Goal: Transaction & Acquisition: Purchase product/service

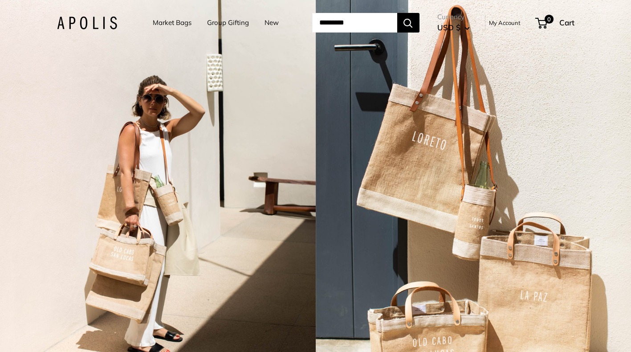
click at [158, 21] on link "Market Bags" at bounding box center [172, 22] width 39 height 12
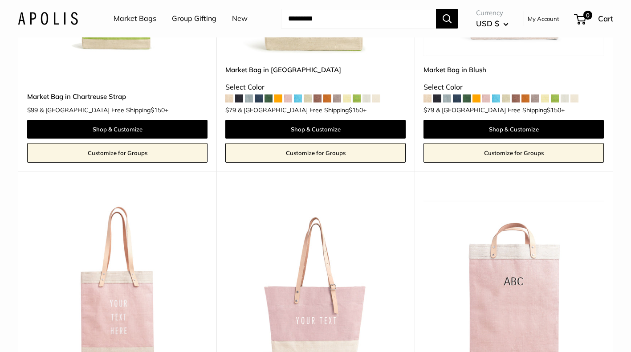
scroll to position [3862, 0]
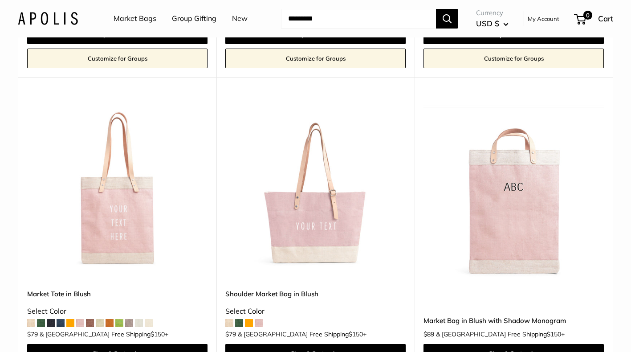
click at [0, 0] on img at bounding box center [0, 0] width 0 height 0
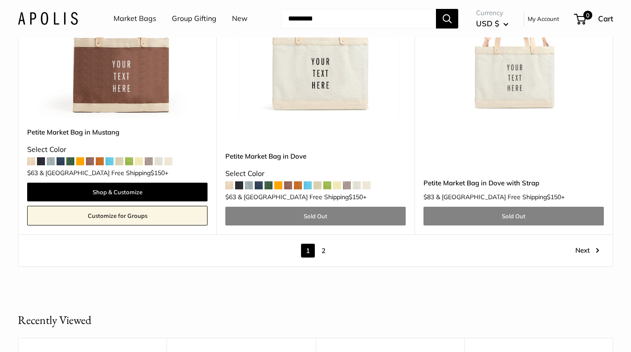
scroll to position [5012, 0]
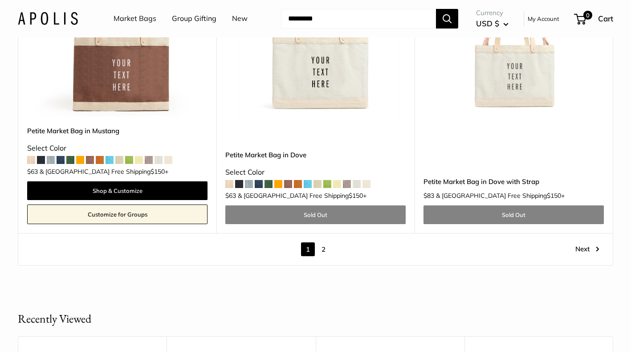
click at [324, 242] on link "2" at bounding box center [324, 249] width 14 height 14
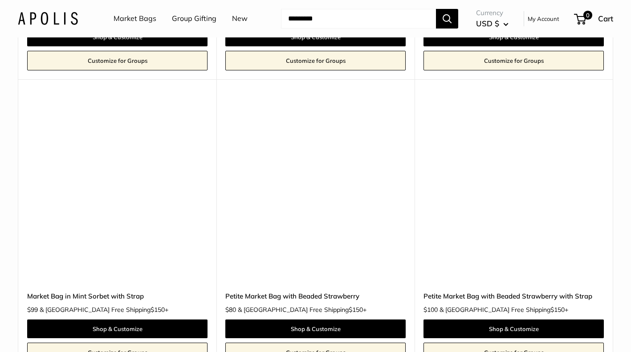
scroll to position [3068, 0]
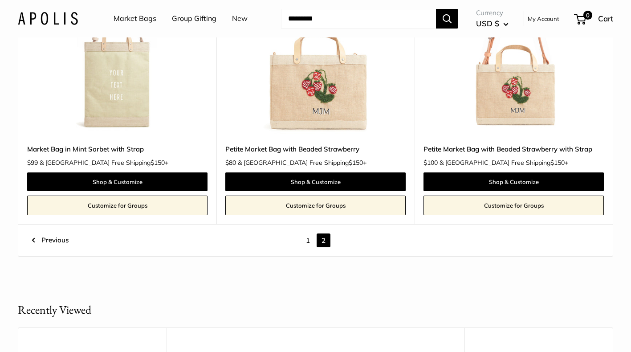
click at [307, 238] on link "1" at bounding box center [308, 240] width 14 height 14
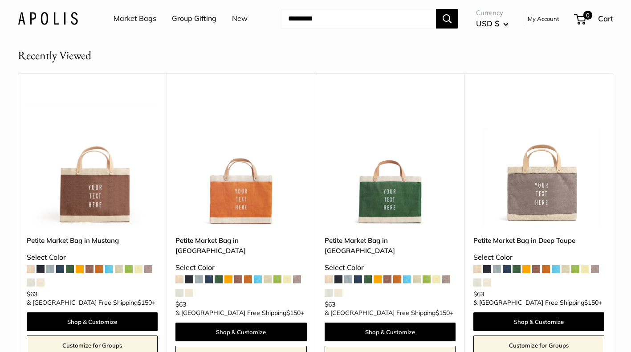
scroll to position [5078, 0]
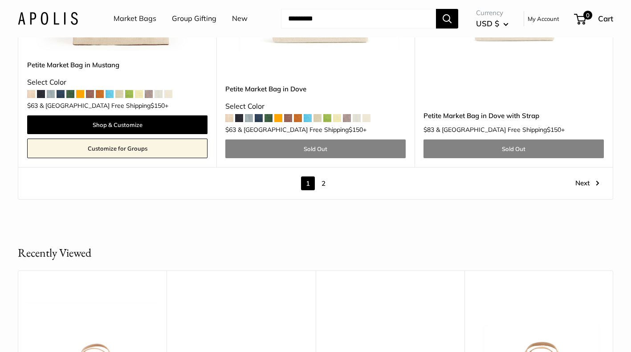
click at [136, 21] on link "Market Bags" at bounding box center [135, 18] width 43 height 13
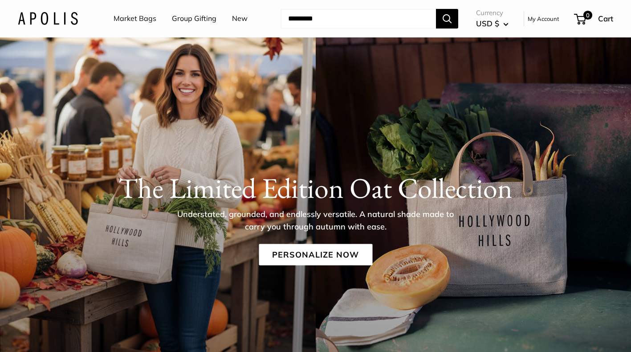
scroll to position [12, 0]
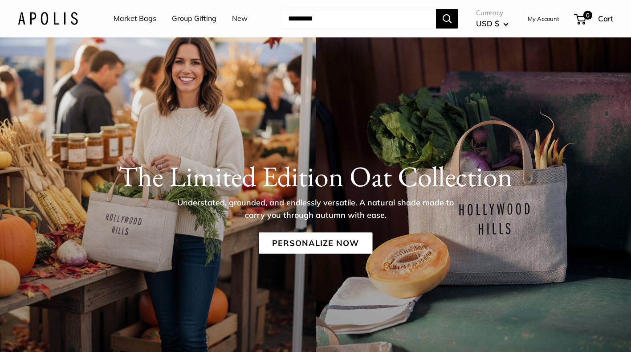
click at [234, 25] on link "New" at bounding box center [240, 18] width 16 height 13
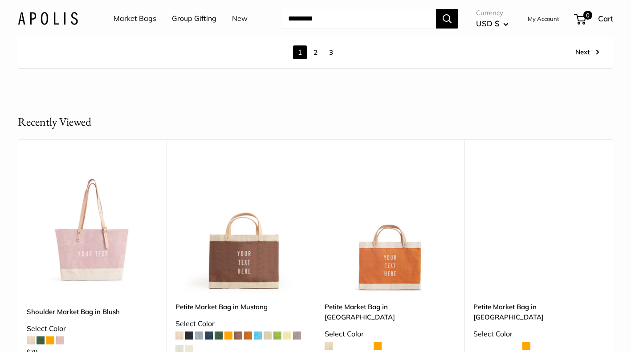
scroll to position [5077, 0]
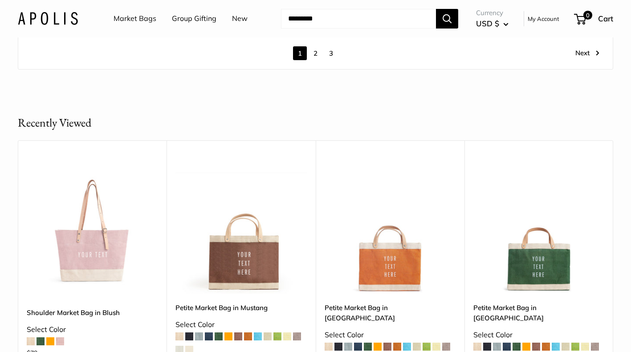
click at [332, 54] on link "3" at bounding box center [331, 53] width 14 height 14
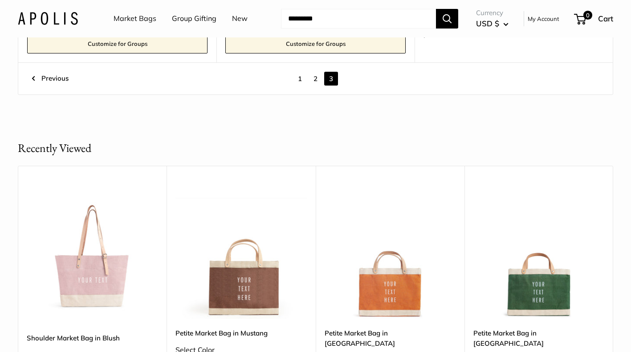
scroll to position [2533, 0]
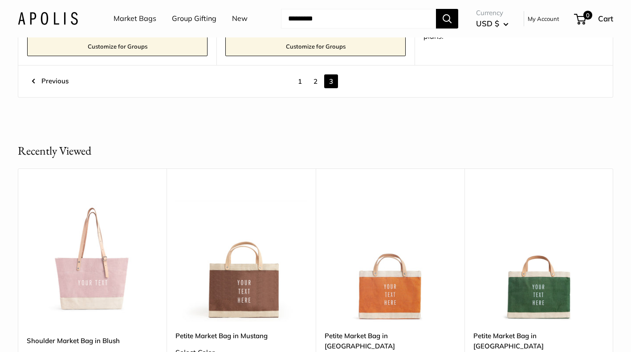
click at [316, 83] on link "2" at bounding box center [315, 81] width 14 height 14
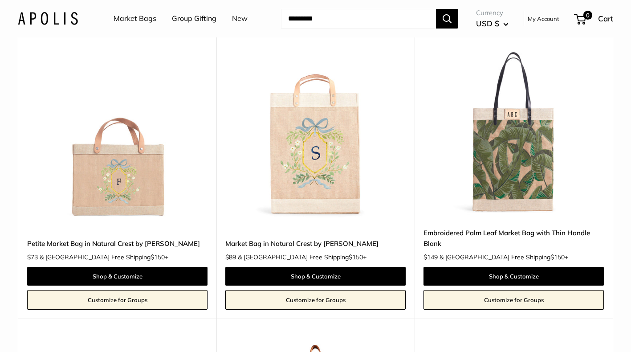
scroll to position [1677, 0]
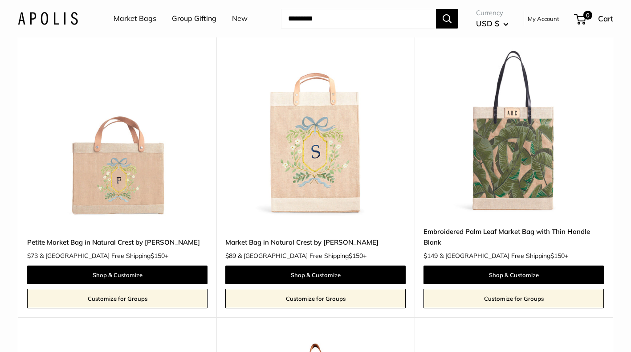
click at [0, 0] on img at bounding box center [0, 0] width 0 height 0
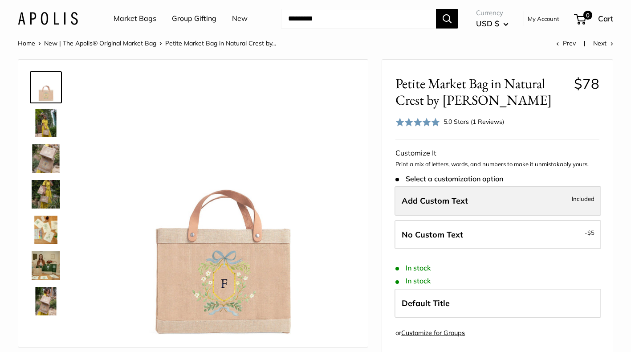
click at [492, 203] on label "Add Custom Text Included" at bounding box center [497, 200] width 207 height 29
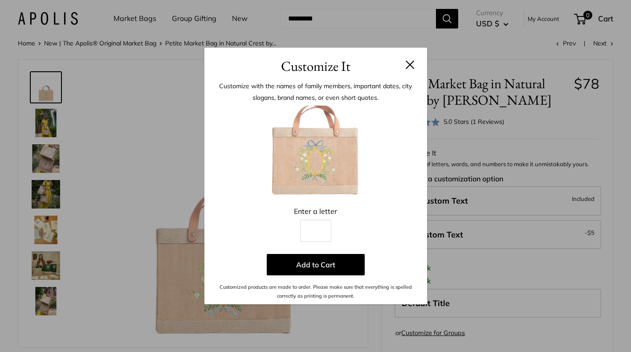
click at [469, 233] on div "Customize It Customize with the names of family members, important dates, city …" at bounding box center [315, 176] width 631 height 352
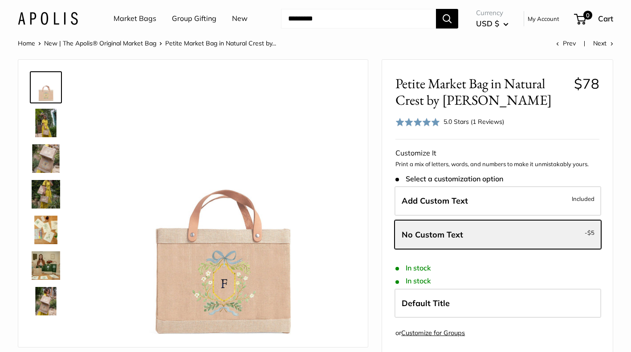
click at [469, 233] on label "No Custom Text - $5" at bounding box center [497, 234] width 207 height 29
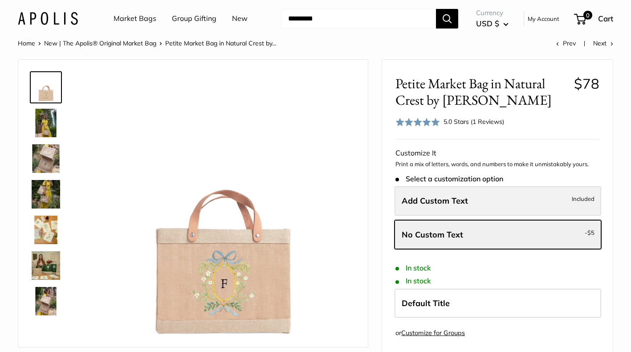
click at [449, 202] on span "Add Custom Text" at bounding box center [435, 200] width 66 height 10
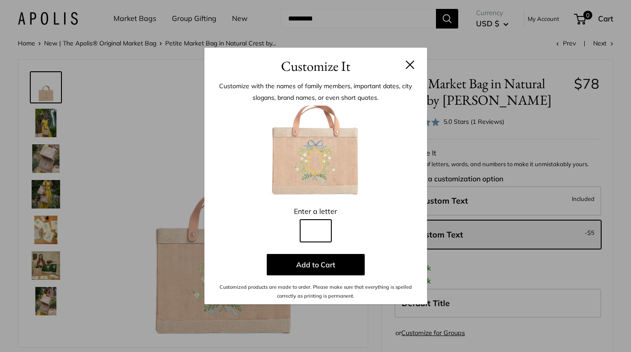
click at [320, 228] on input "Line 1" at bounding box center [315, 230] width 31 height 22
type input "*"
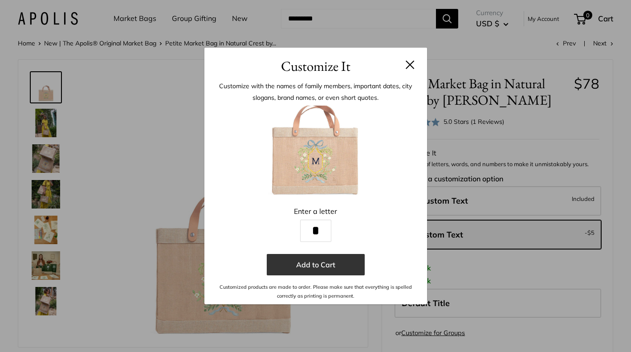
click at [303, 262] on button "Add to Cart" at bounding box center [316, 264] width 98 height 21
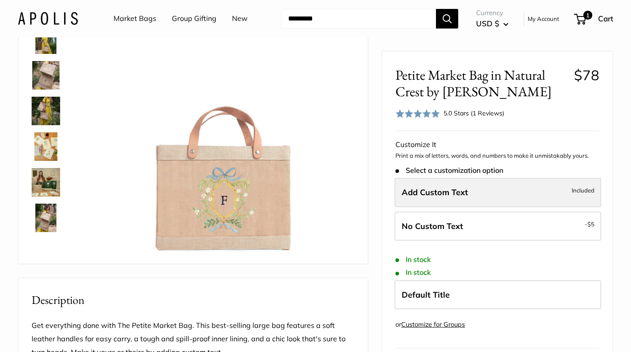
scroll to position [107, 0]
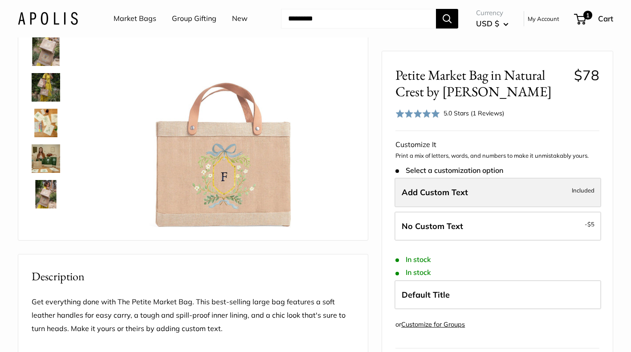
click at [449, 193] on span "Add Custom Text" at bounding box center [435, 192] width 66 height 10
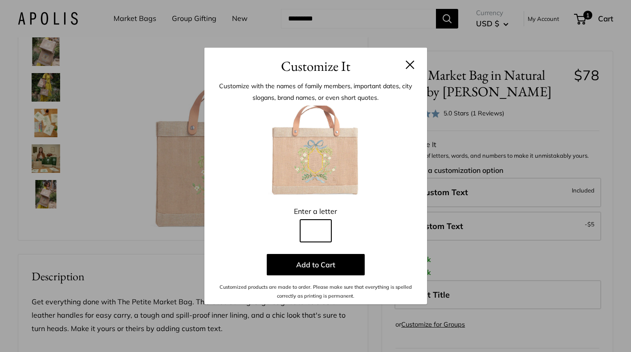
click at [317, 234] on input "Line 1" at bounding box center [315, 230] width 31 height 22
type input "*"
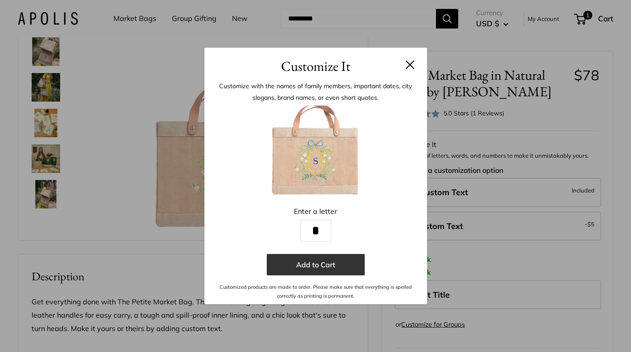
click at [311, 264] on button "Add to Cart" at bounding box center [316, 264] width 98 height 21
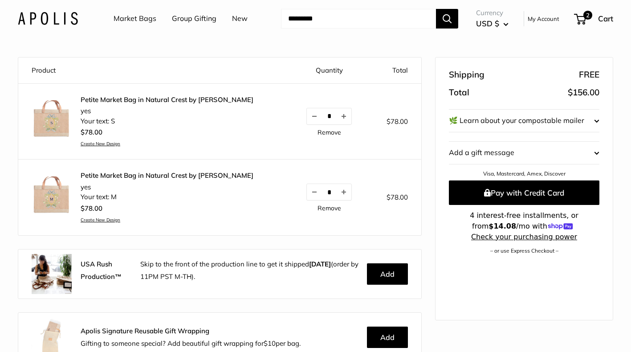
scroll to position [63, 0]
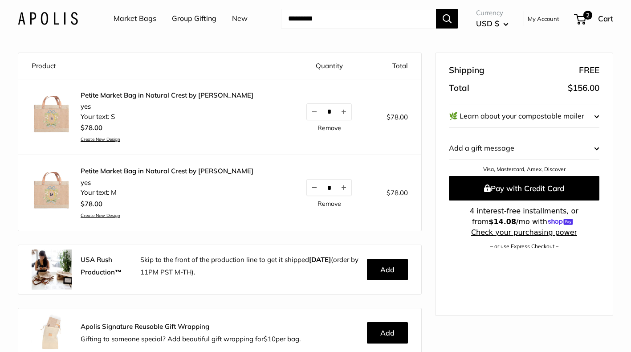
click at [538, 115] on button "🌿 Learn about your compostable mailer" at bounding box center [524, 116] width 150 height 22
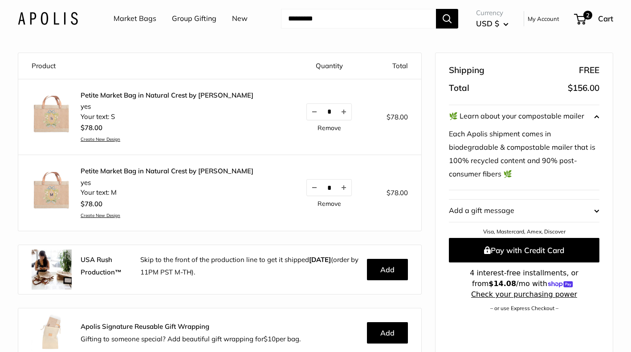
click at [538, 116] on button "🌿 Learn about your compostable mailer" at bounding box center [524, 116] width 150 height 22
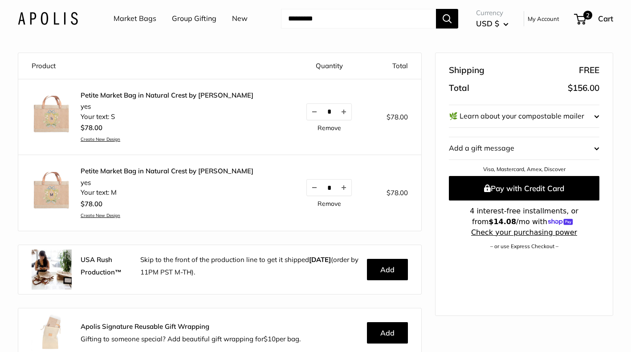
click at [594, 118] on button "🌿 Learn about your compostable mailer" at bounding box center [524, 116] width 150 height 22
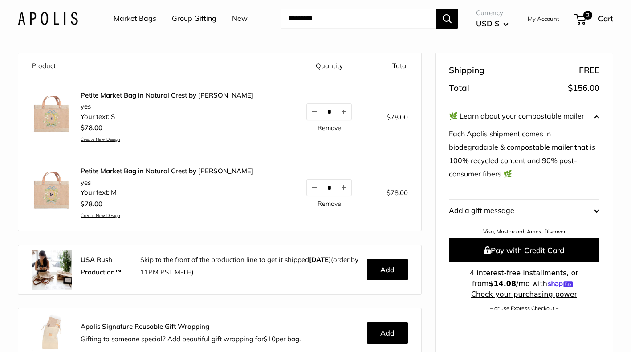
click at [594, 118] on button "🌿 Learn about your compostable mailer" at bounding box center [524, 116] width 150 height 22
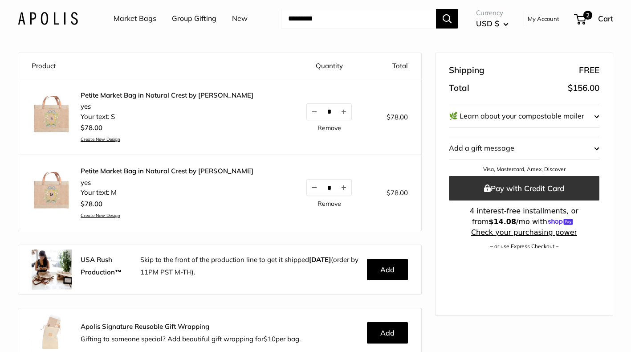
click at [525, 185] on button "Pay with Credit Card" at bounding box center [524, 188] width 150 height 24
